Goal: Register for event/course

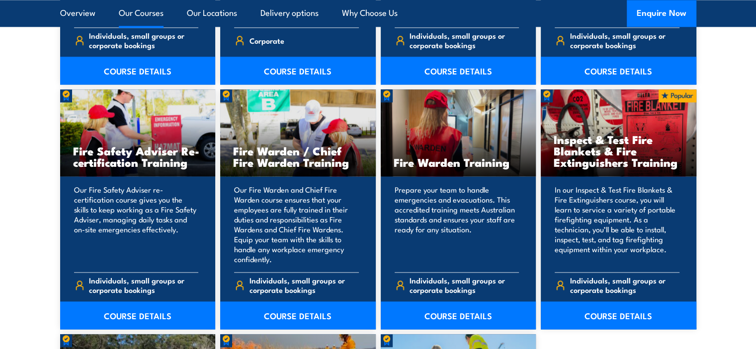
scroll to position [1288, 0]
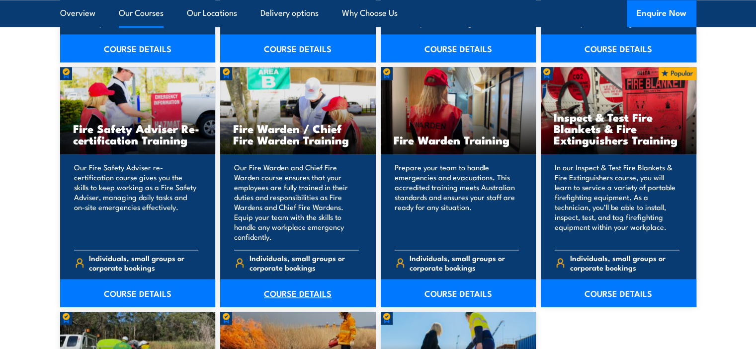
click at [292, 293] on link "COURSE DETAILS" at bounding box center [298, 293] width 156 height 28
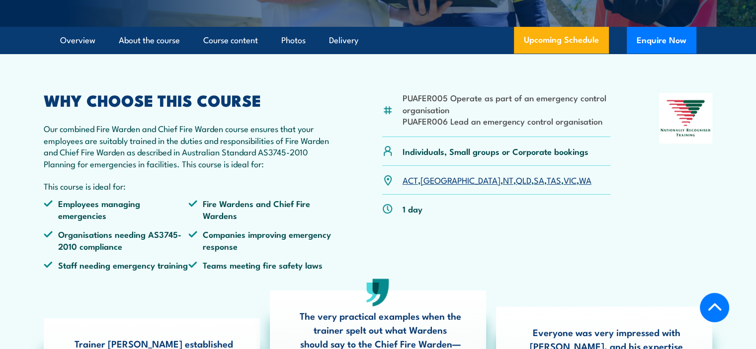
scroll to position [288, 0]
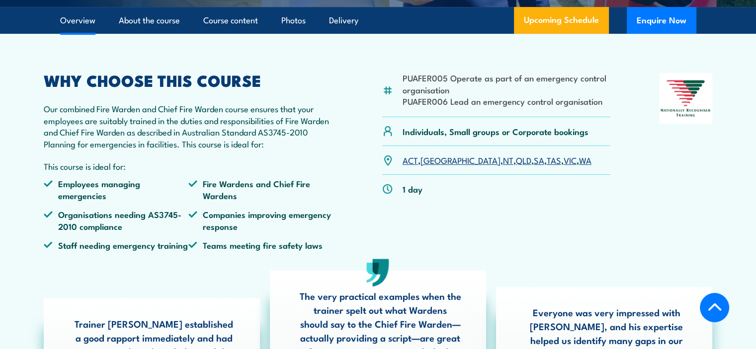
click at [547, 166] on link "TAS" at bounding box center [554, 160] width 14 height 12
